Goal: Information Seeking & Learning: Learn about a topic

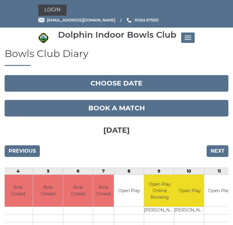
click at [189, 37] on button "Toggle navigation" at bounding box center [187, 38] width 13 height 10
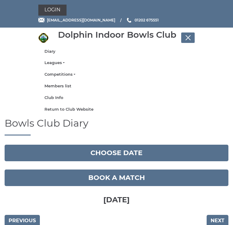
click at [58, 64] on link "Leagues" at bounding box center [116, 63] width 144 height 6
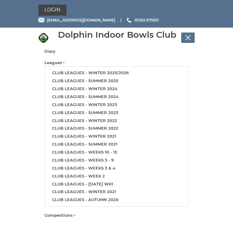
click at [111, 80] on link "Club leagues - Summer 2025" at bounding box center [116, 81] width 143 height 8
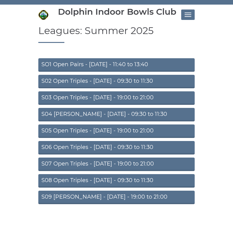
scroll to position [23, 0]
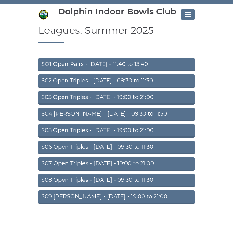
click at [126, 84] on link "S02 Open Triples - Tuesday - 09:30 to 11:30" at bounding box center [116, 81] width 156 height 13
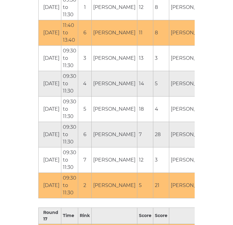
scroll to position [3897, 0]
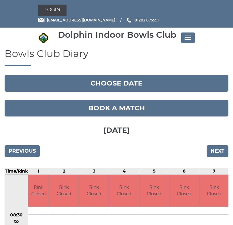
click at [190, 40] on button "Toggle navigation" at bounding box center [187, 38] width 13 height 10
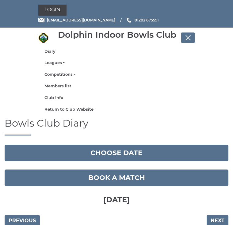
click at [52, 64] on link "Leagues" at bounding box center [116, 63] width 144 height 6
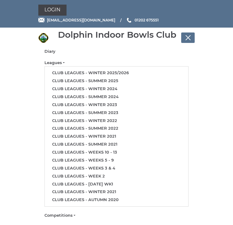
click at [108, 81] on link "Club leagues - Summer 2025" at bounding box center [116, 81] width 143 height 8
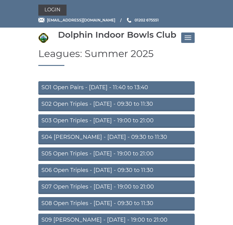
click at [80, 140] on link "S04 [PERSON_NAME] - [DATE] - 09:30 to 11:30" at bounding box center [116, 137] width 156 height 13
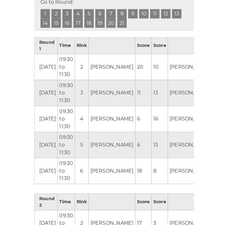
scroll to position [298, 0]
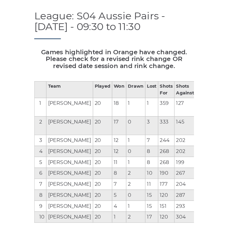
scroll to position [0, 0]
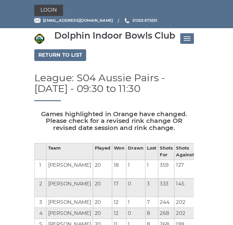
click at [188, 38] on span "Toggle navigation" at bounding box center [189, 37] width 3 height 1
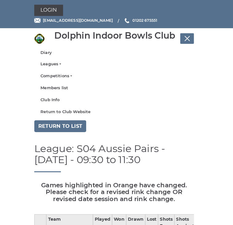
click at [57, 64] on link "Leagues" at bounding box center [116, 63] width 144 height 6
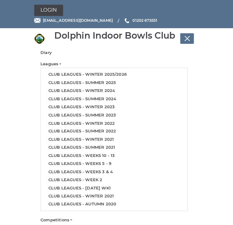
click at [109, 83] on link "Club leagues - Summer 2025" at bounding box center [116, 81] width 143 height 8
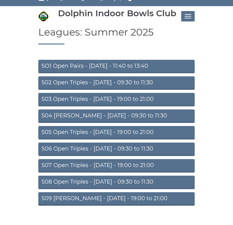
scroll to position [21, 0]
click at [112, 183] on link "S08 Open Triples - [DATE] - 09:30 to 11:30" at bounding box center [116, 182] width 156 height 13
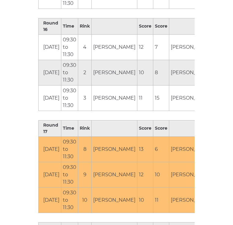
scroll to position [1827, 0]
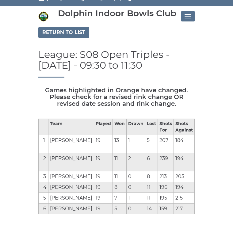
scroll to position [0, 0]
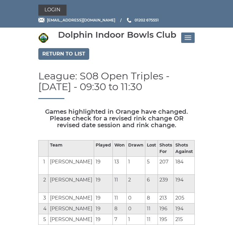
click at [80, 58] on link "Return to list" at bounding box center [63, 54] width 51 height 12
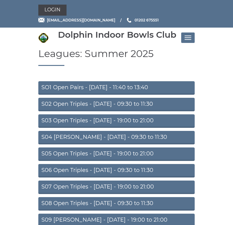
click at [131, 107] on link "S02 Open Triples - [DATE] - 09:30 to 11:30" at bounding box center [116, 104] width 156 height 13
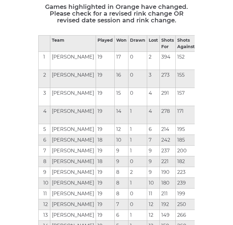
scroll to position [104, 0]
